Goal: Information Seeking & Learning: Learn about a topic

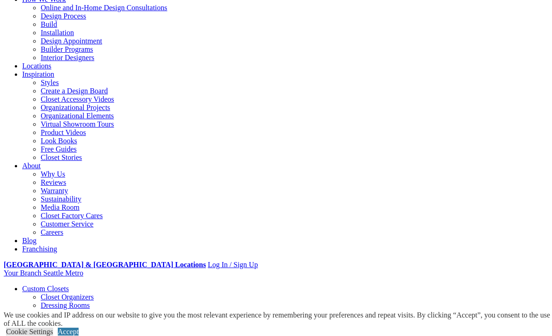
scroll to position [101, 0]
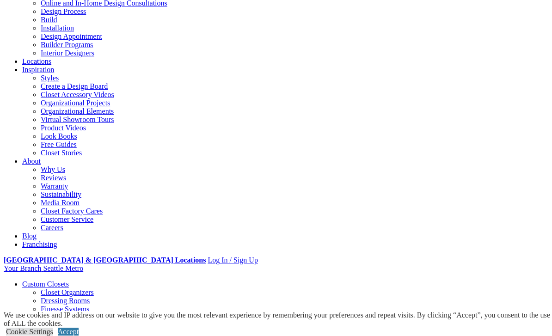
click at [79, 336] on link "Accept" at bounding box center [68, 332] width 21 height 8
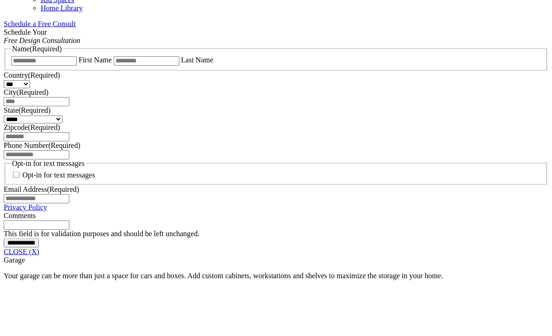
scroll to position [602, 0]
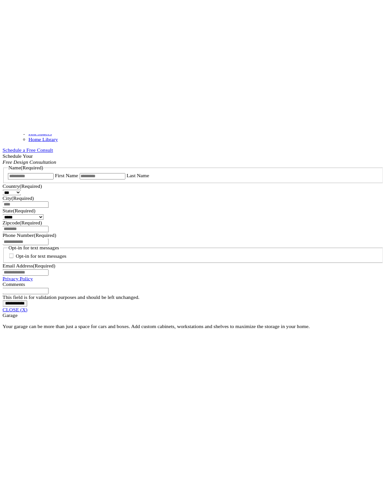
scroll to position [519, 0]
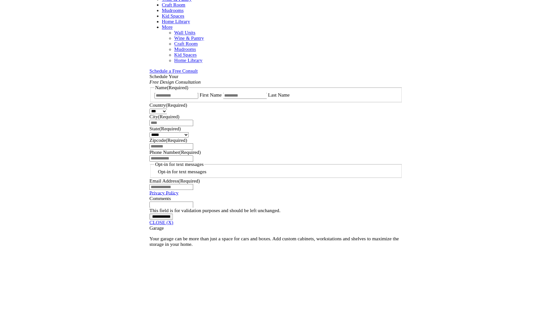
scroll to position [602, 0]
